Goal: Find specific page/section: Find specific page/section

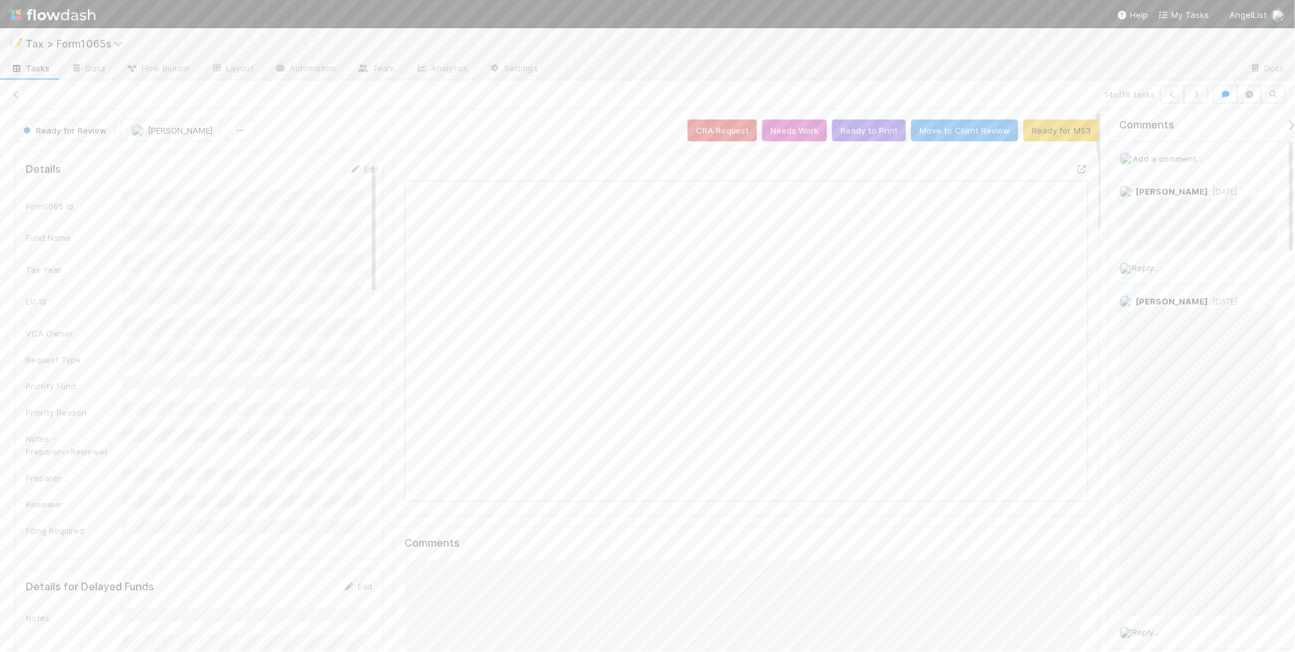
scroll to position [248, 663]
click at [17, 93] on icon at bounding box center [16, 95] width 13 height 8
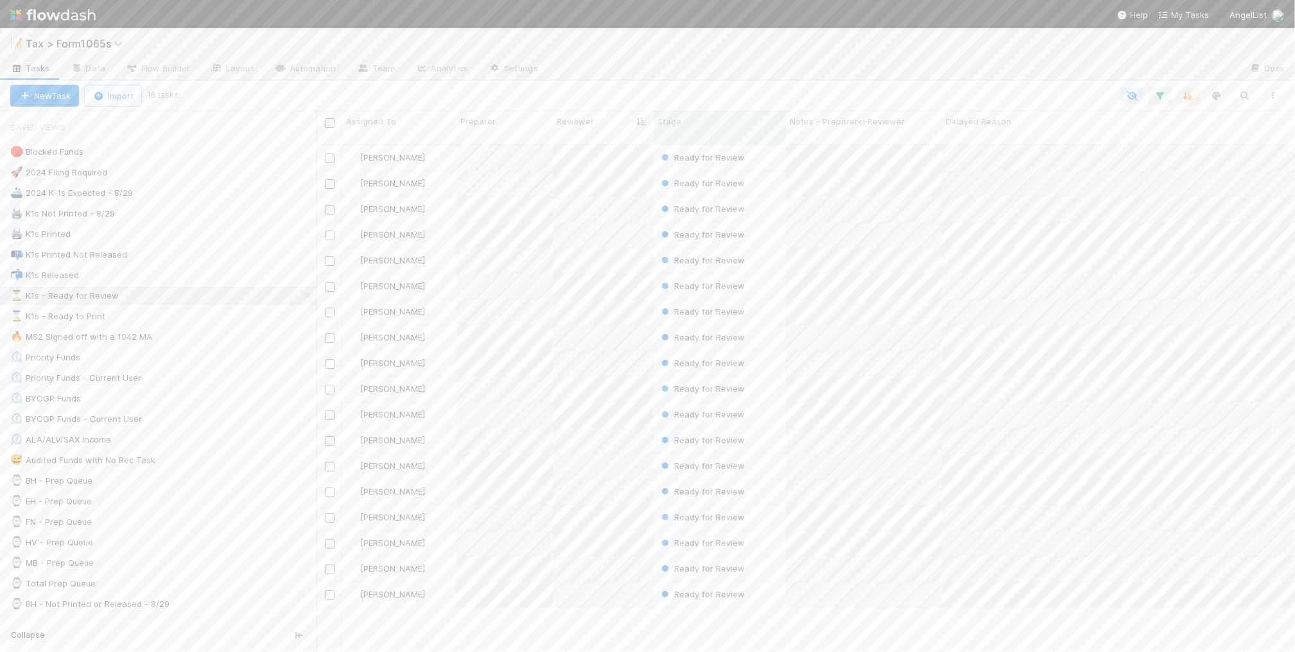
scroll to position [506, 966]
click at [206, 256] on div "📭 K1s Printed Not Released 7" at bounding box center [163, 255] width 306 height 16
click at [502, 454] on div "Helen Vo Ready for MS3 8/29/25, 3:04:44 PM 11 0 1 0 3 1 5 Blake Hall Ready to P…" at bounding box center [812, 403] width 991 height 516
click at [469, 379] on div "Helen Vo Ready for MS3 8/29/25, 3:04:44 PM 11 0 1 0 3 1 5 Blake Hall Ready to P…" at bounding box center [812, 403] width 991 height 516
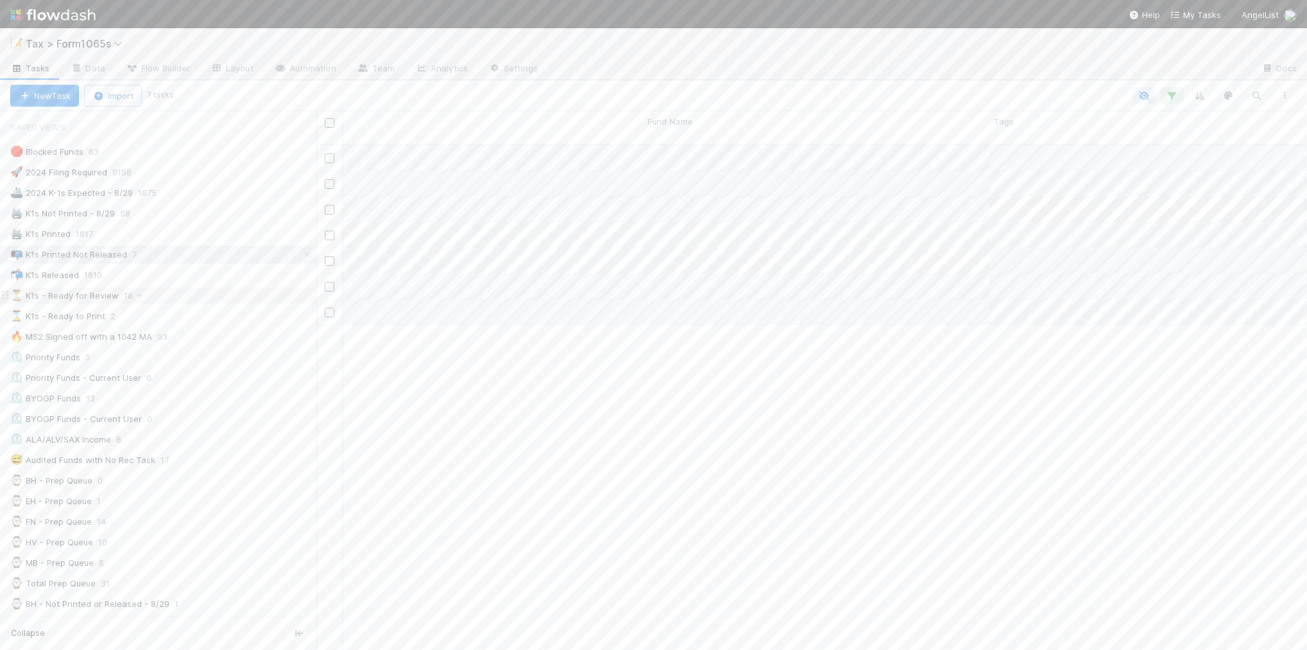
click at [194, 301] on div "⏳ K1s - Ready for Review 18" at bounding box center [163, 296] width 306 height 16
click at [184, 234] on div "🖨️ K1s Printed 1817" at bounding box center [163, 234] width 306 height 16
click at [213, 271] on div "📬 K1s Released 1810" at bounding box center [163, 275] width 306 height 16
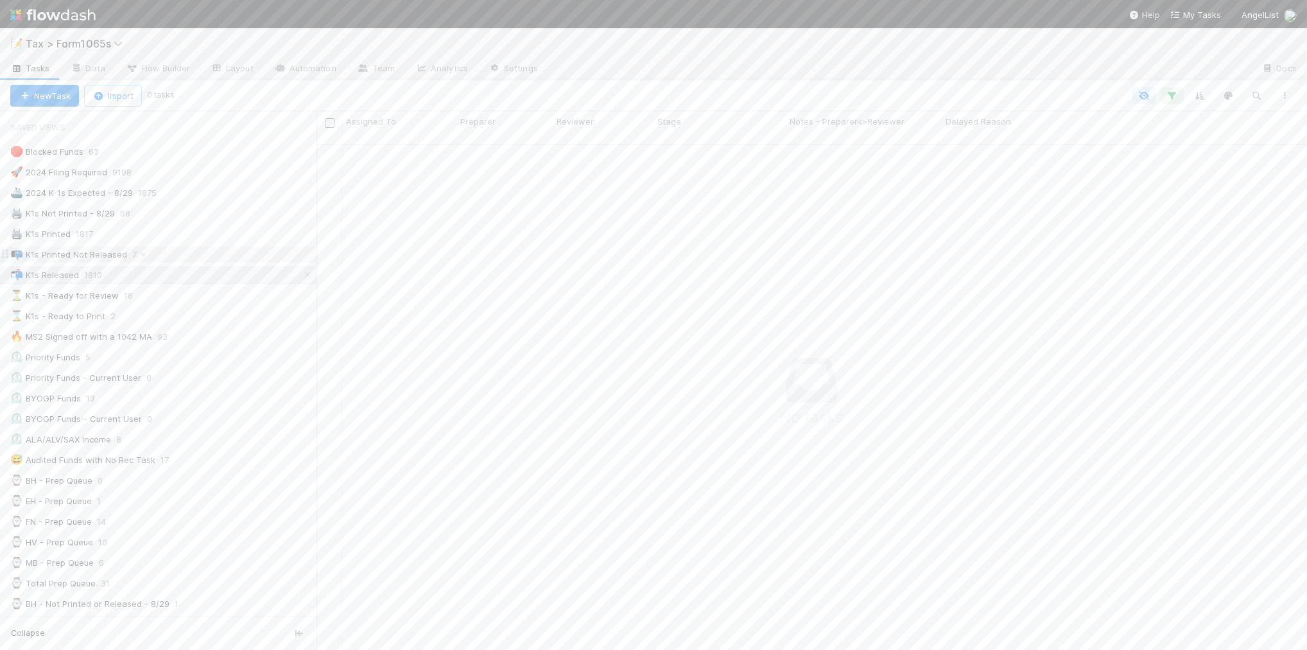
click at [197, 259] on div "📭 K1s Printed Not Released 7" at bounding box center [163, 255] width 306 height 16
click at [589, 467] on div "Helen Vo Ready for MS3 8/29/25, 3:04:44 PM 11 0 1 0 3 1 5 Blake Hall Ready to P…" at bounding box center [812, 403] width 991 height 516
click at [223, 281] on div "📬 K1s Released 1811" at bounding box center [163, 275] width 306 height 16
click at [301, 275] on icon at bounding box center [307, 275] width 13 height 8
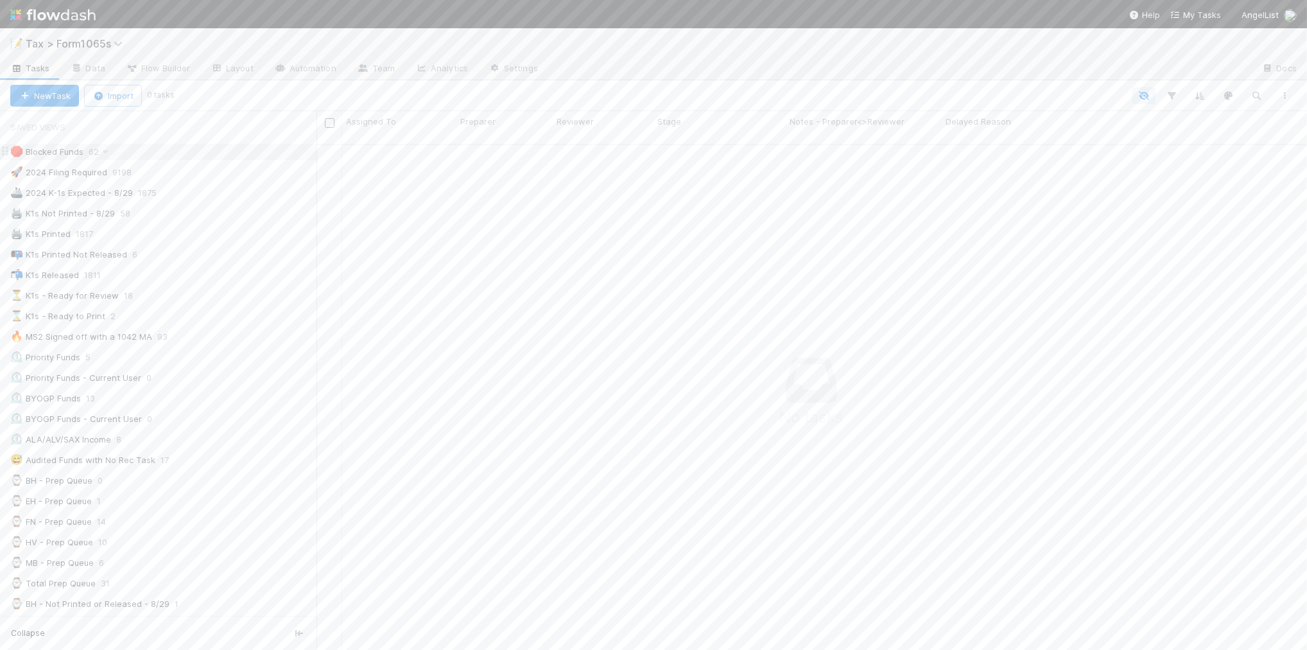
click at [233, 149] on div "🛑 Blocked Funds 62" at bounding box center [163, 152] width 306 height 16
click at [708, 122] on div "Stage" at bounding box center [720, 121] width 125 height 13
click at [717, 144] on div "Sort First → Last" at bounding box center [731, 145] width 146 height 19
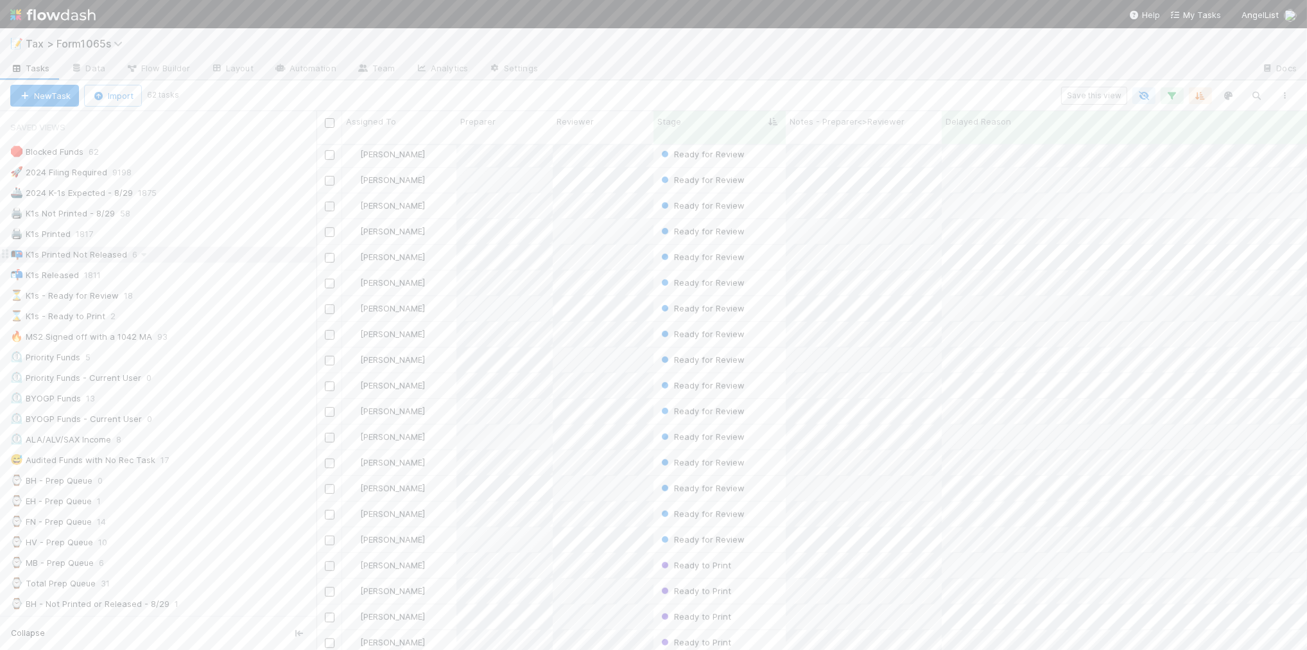
click at [203, 260] on div "📭 K1s Printed Not Released 6" at bounding box center [163, 255] width 306 height 16
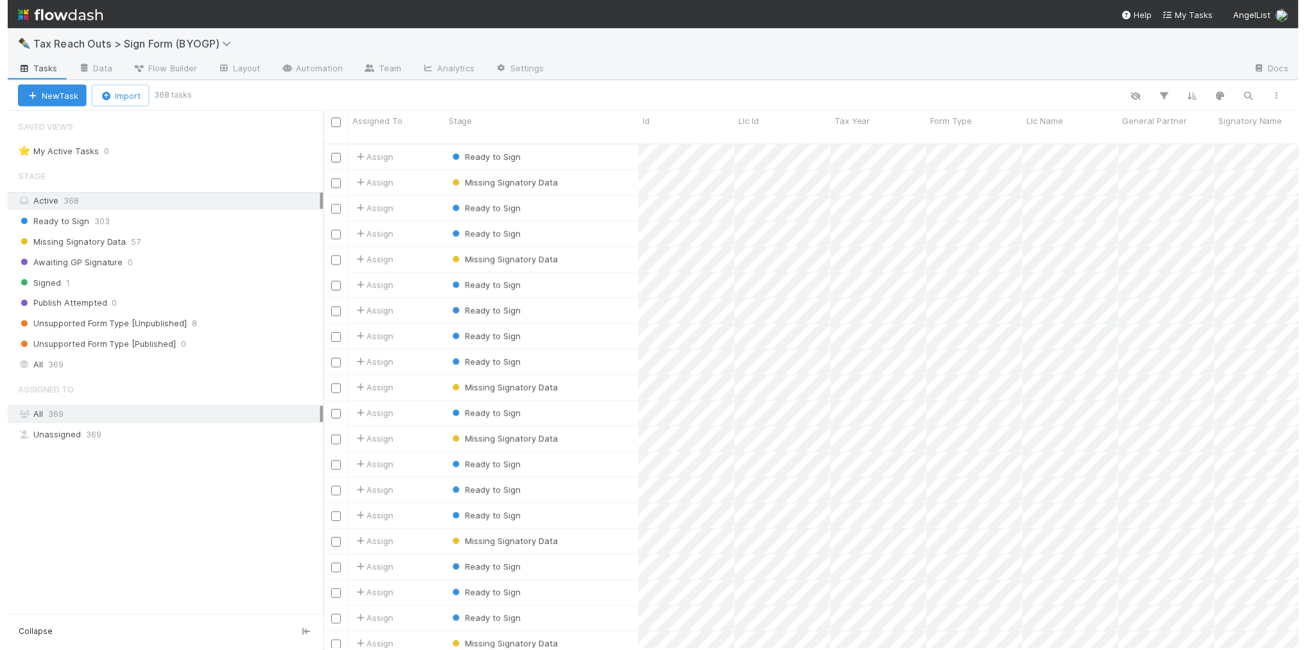
scroll to position [13, 12]
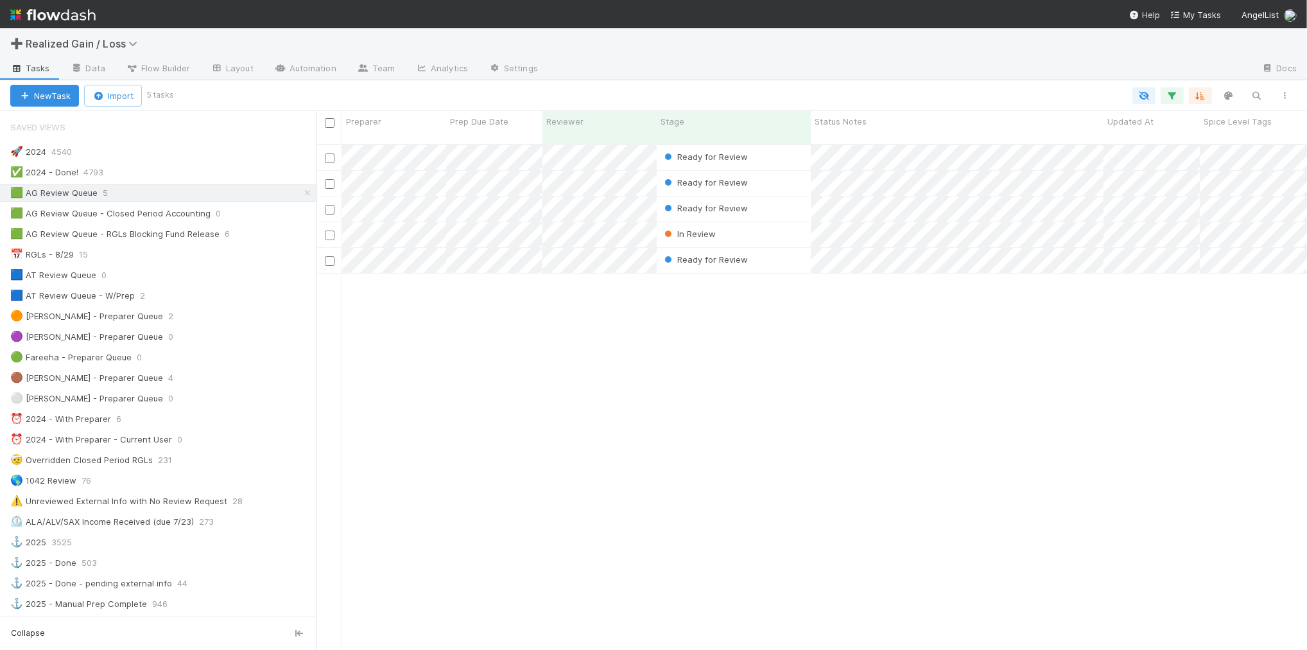
scroll to position [13, 12]
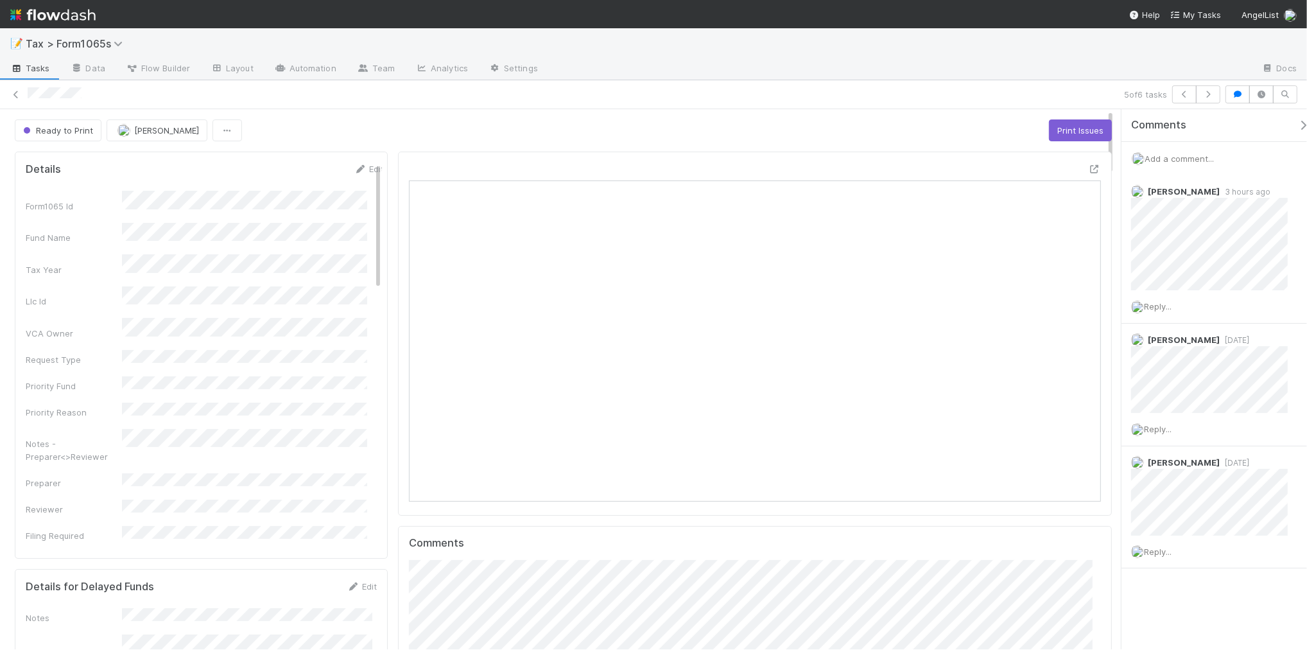
scroll to position [12, 13]
click at [13, 94] on icon at bounding box center [16, 95] width 13 height 8
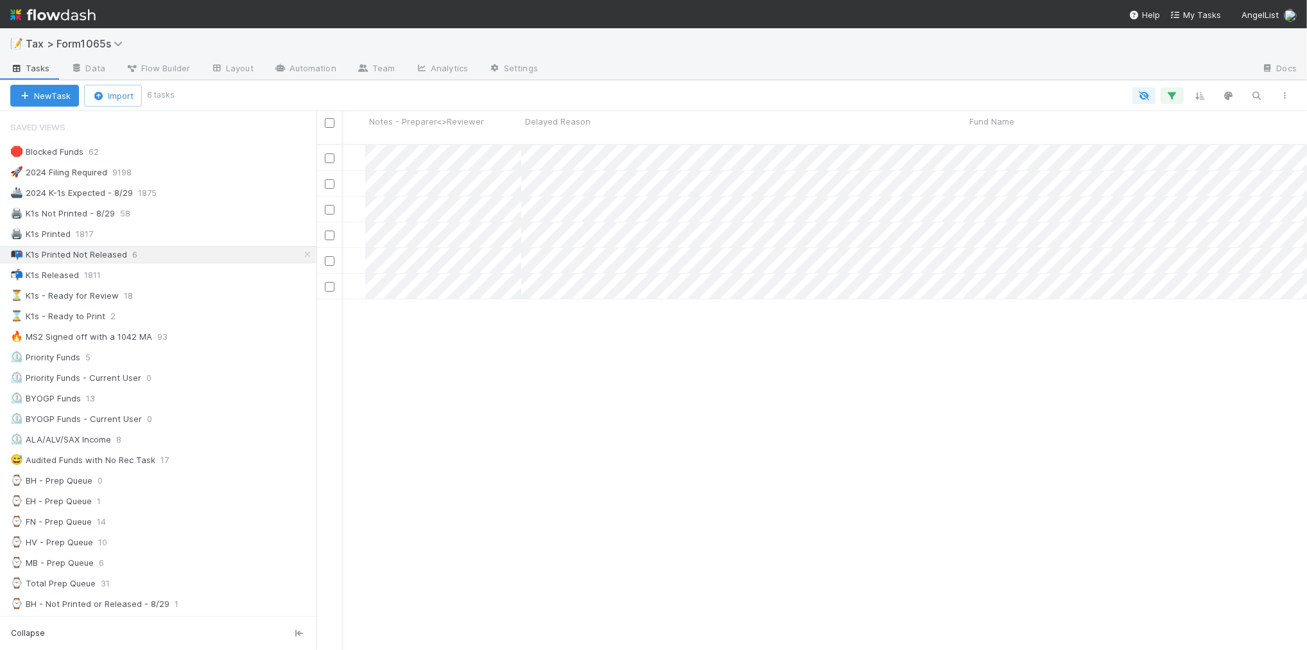
scroll to position [0, 456]
click at [561, 441] on div "[PERSON_NAME] Ready to Print [DATE] 3:12:35 AM 37 0 1 0 28 5 23 [PERSON_NAME] R…" at bounding box center [812, 403] width 991 height 516
click at [550, 462] on div "[PERSON_NAME] Ready to Print [DATE] 3:12:35 AM 37 0 1 0 28 5 23 [PERSON_NAME] R…" at bounding box center [812, 403] width 991 height 516
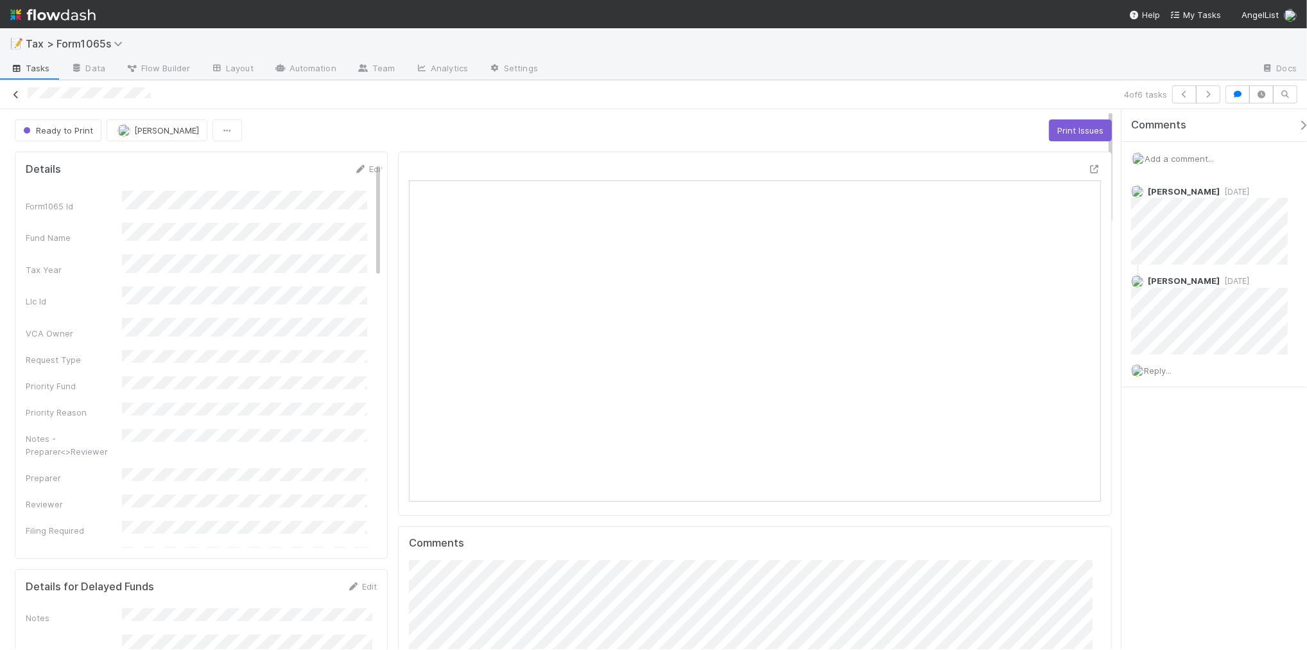
scroll to position [248, 672]
click at [17, 94] on icon at bounding box center [16, 95] width 13 height 8
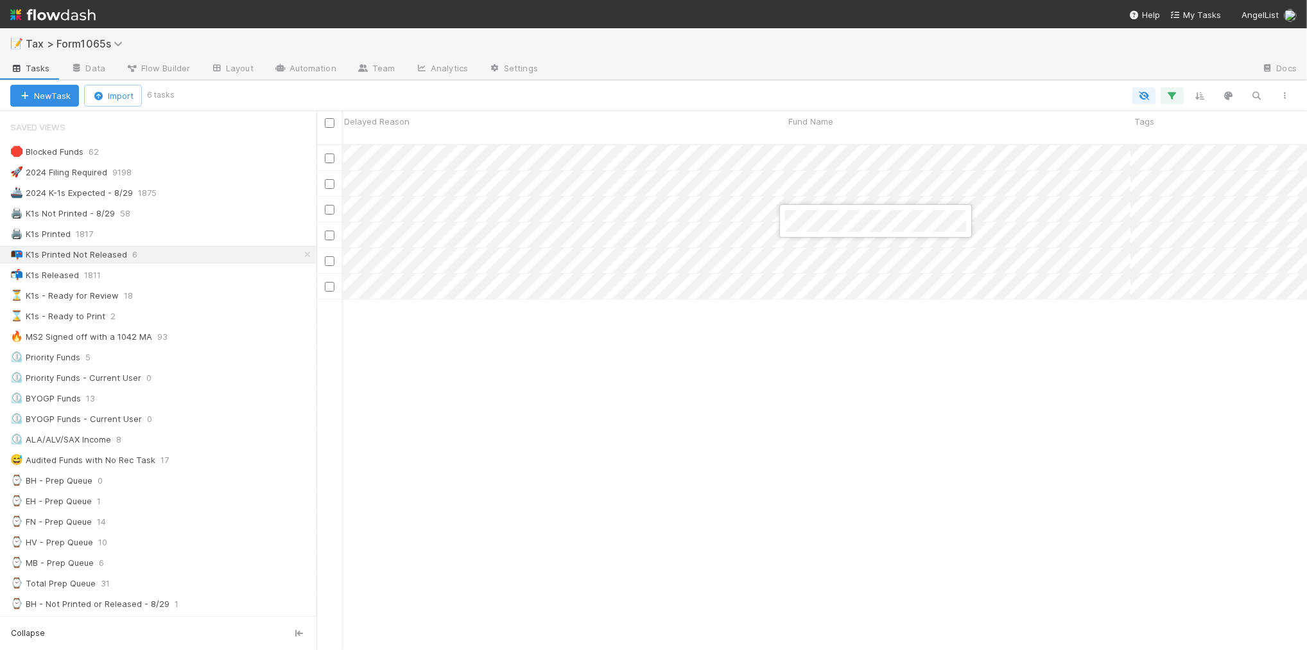
click at [454, 366] on div at bounding box center [653, 325] width 1307 height 650
click at [183, 300] on div "⏳ K1s - Ready for Review 18" at bounding box center [163, 296] width 306 height 16
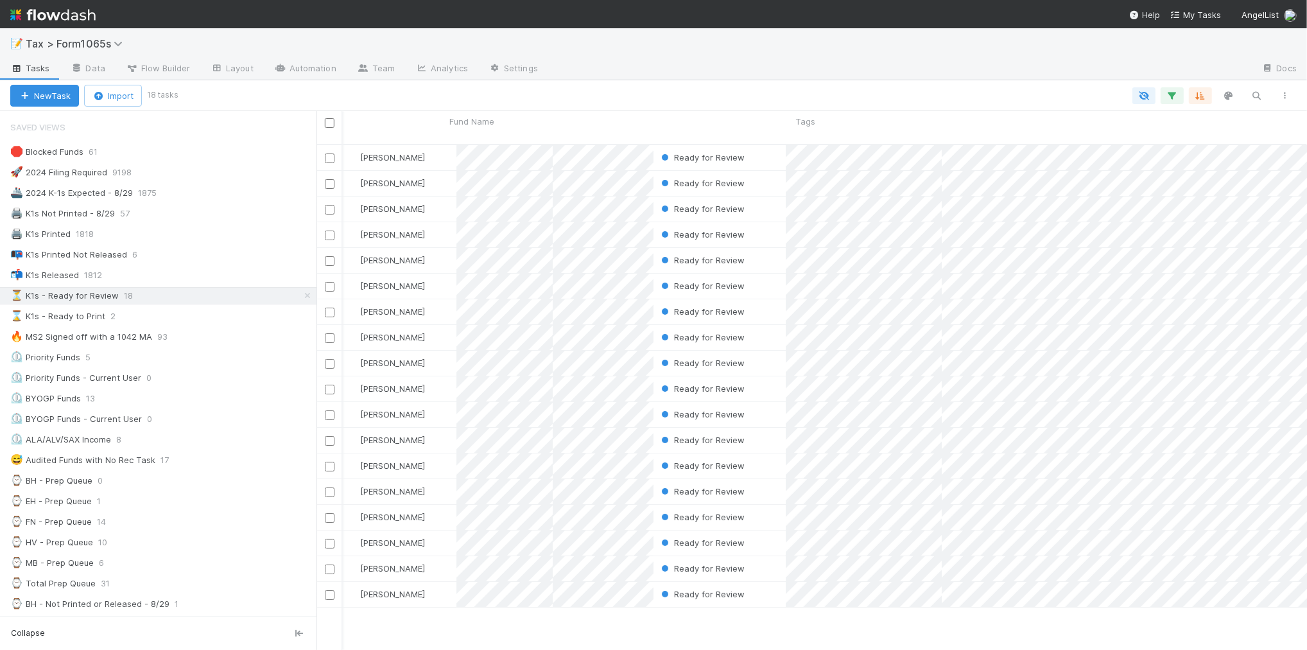
scroll to position [504, 978]
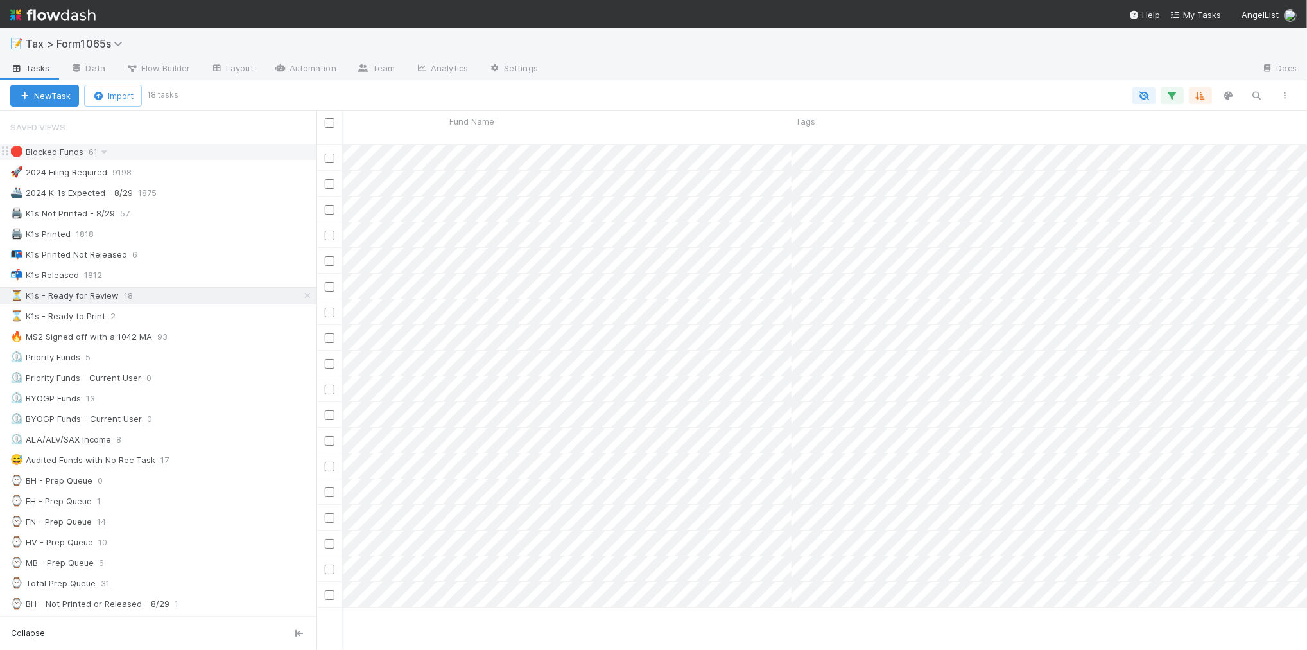
click at [180, 158] on div "🛑 Blocked Funds 61" at bounding box center [163, 152] width 306 height 16
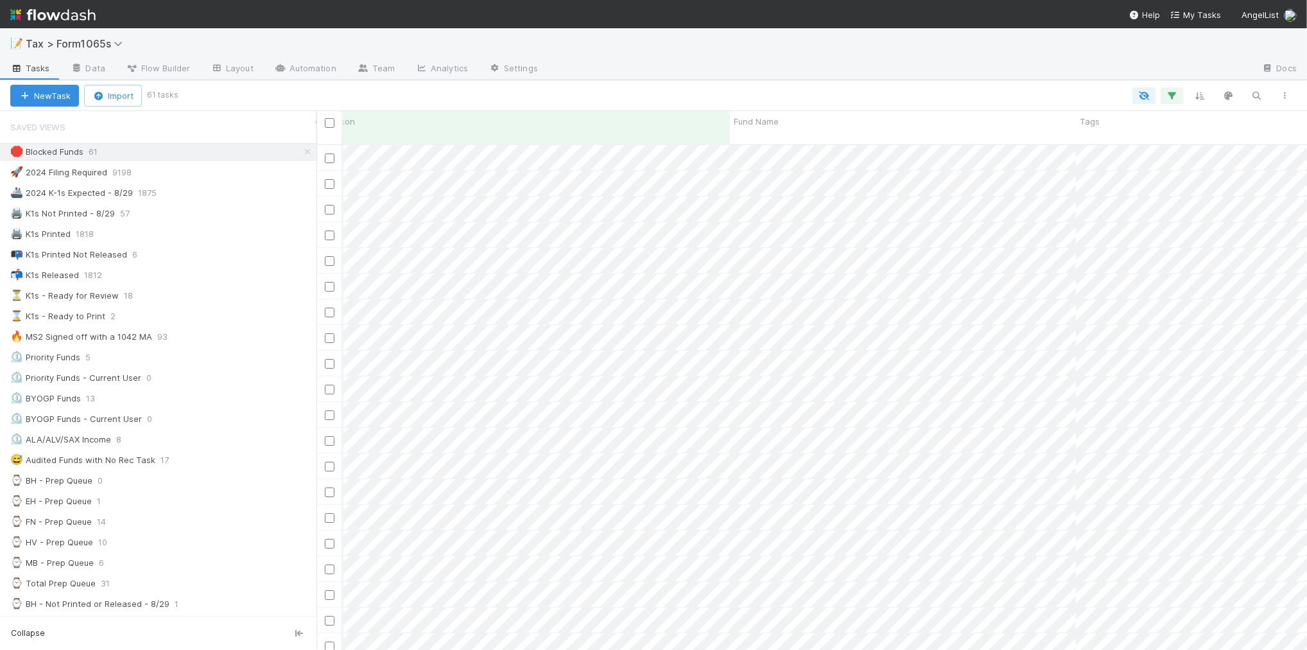
scroll to position [0, 650]
click at [806, 125] on div "Fund Name" at bounding box center [909, 121] width 339 height 13
click at [804, 153] on div "Sort A → Z" at bounding box center [813, 145] width 146 height 19
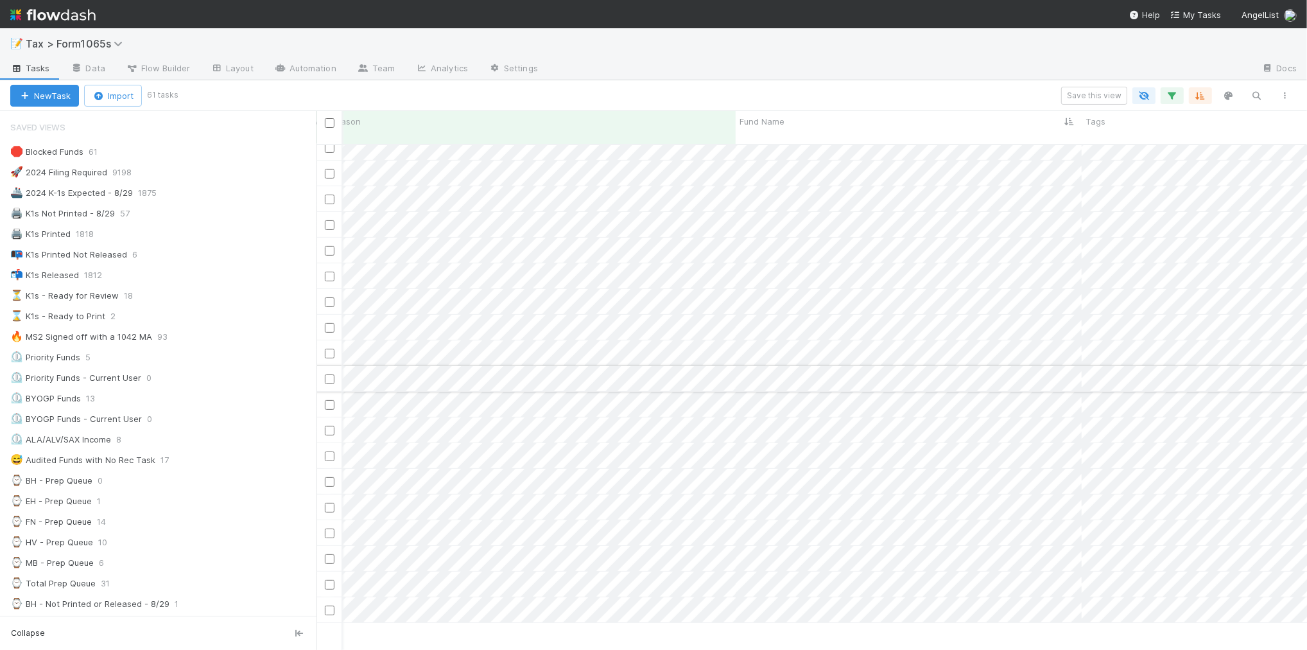
scroll to position [341, 650]
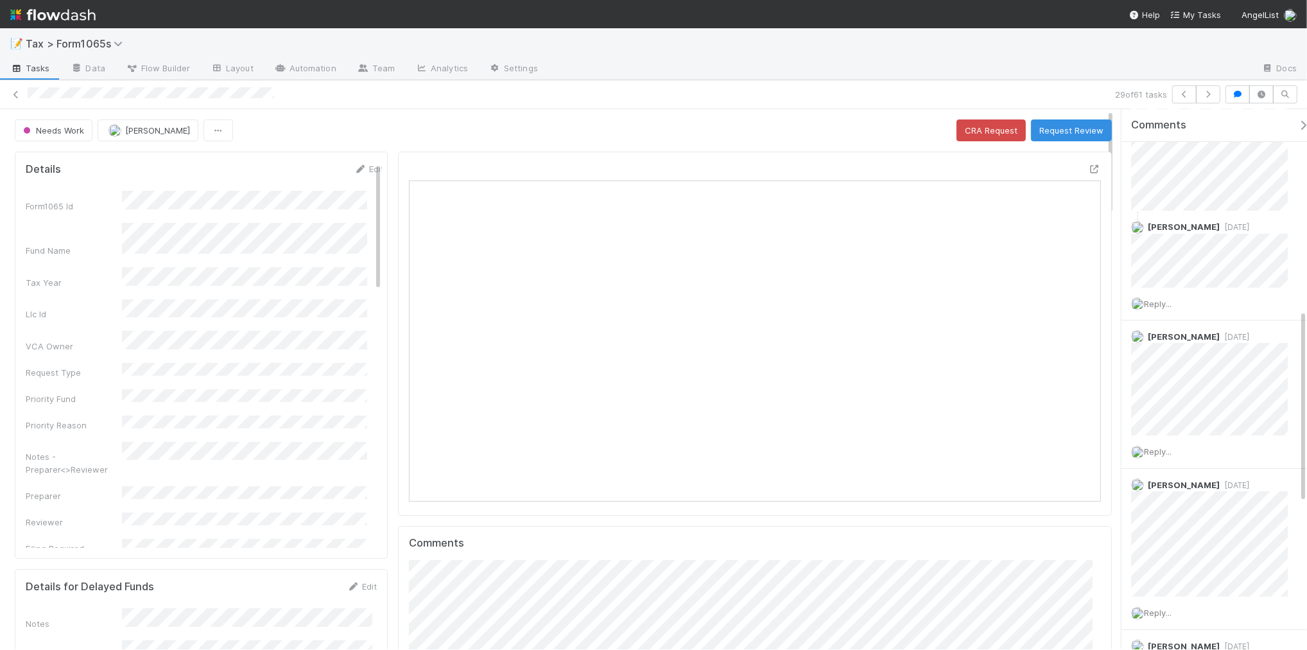
scroll to position [562, 0]
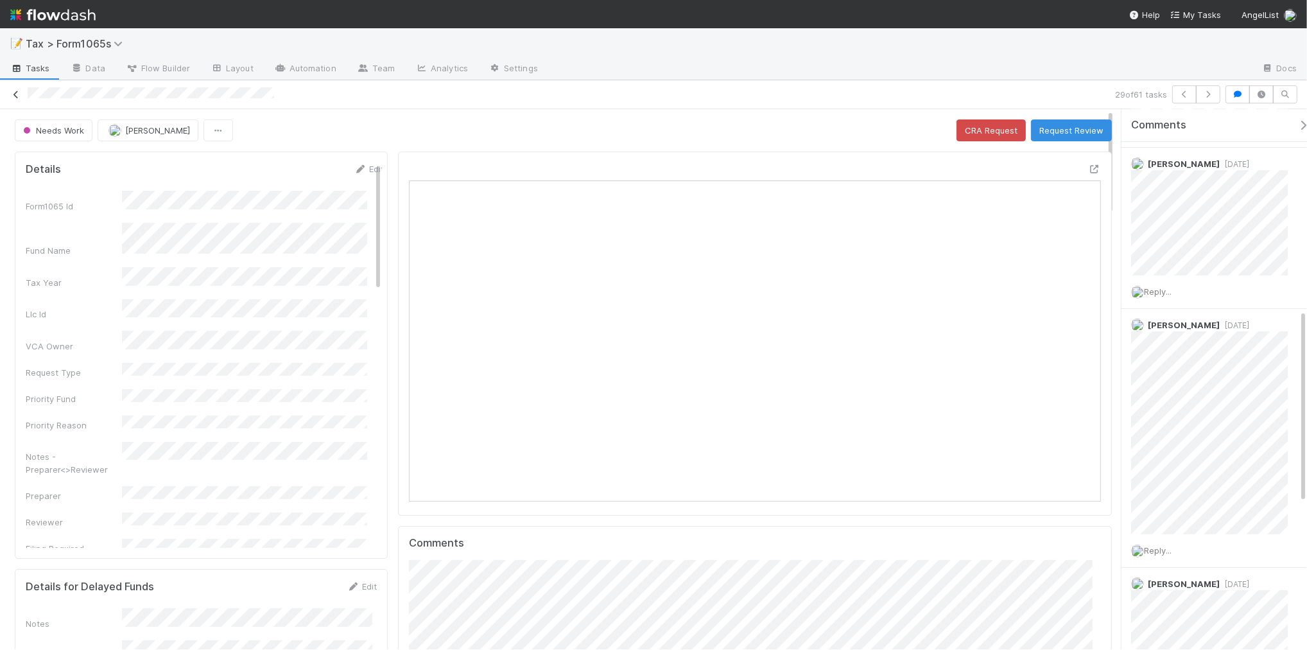
click at [16, 94] on icon at bounding box center [16, 95] width 13 height 8
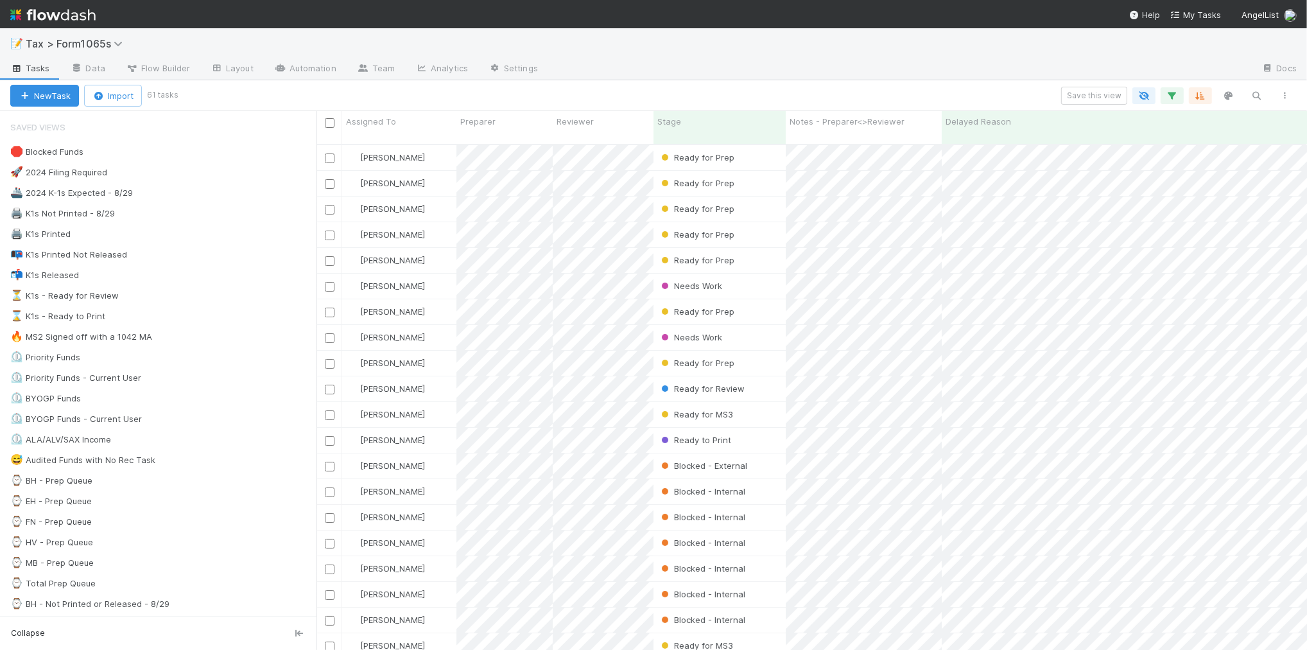
scroll to position [504, 978]
click at [196, 155] on div "🛑 Blocked Funds 61" at bounding box center [163, 152] width 306 height 16
click at [204, 302] on div "⏳ K1s - Ready for Review 18" at bounding box center [163, 296] width 306 height 16
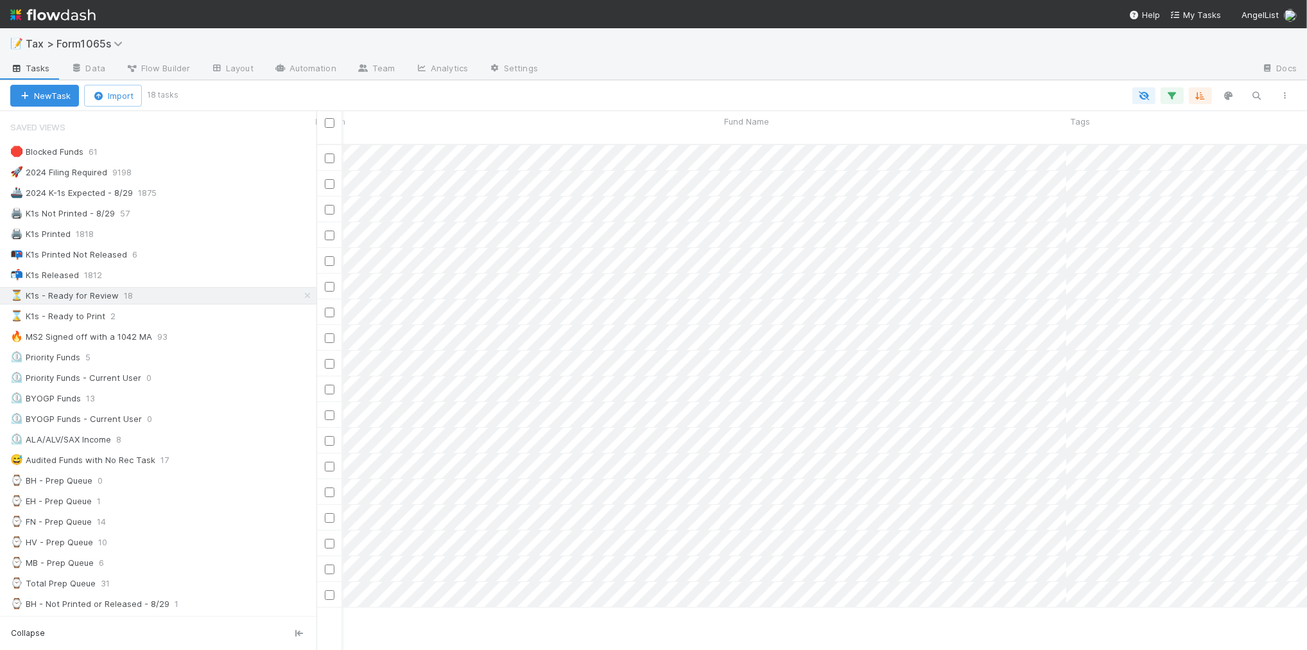
scroll to position [0, 672]
